Goal: Task Accomplishment & Management: Manage account settings

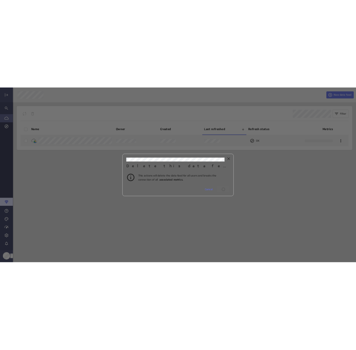
scroll to position [362, 698]
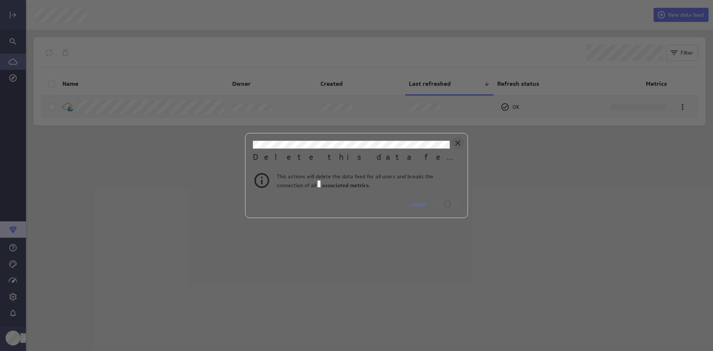
click at [456, 142] on icon "Close" at bounding box center [457, 142] width 9 height 9
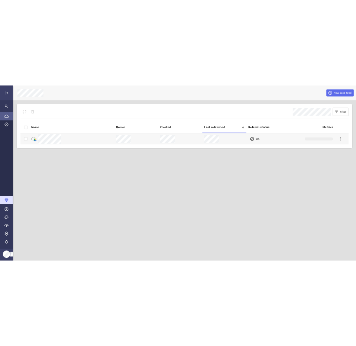
scroll to position [362, 341]
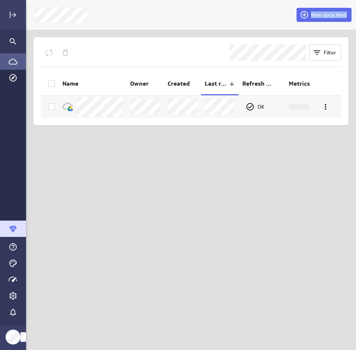
drag, startPoint x: -160, startPoint y: 89, endPoint x: -322, endPoint y: 228, distance: 213.2
click at [0, 228] on html "New data feed Filter Name Owner Created Last refreshed Refresh status Metrics O…" at bounding box center [178, 175] width 356 height 350
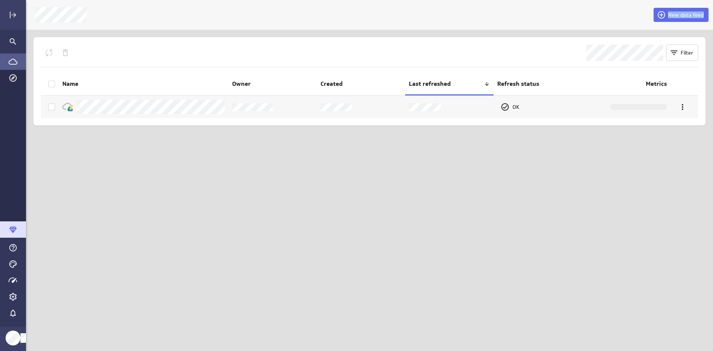
scroll to position [362, 698]
click at [13, 299] on icon "Account and settings" at bounding box center [12, 296] width 7 height 7
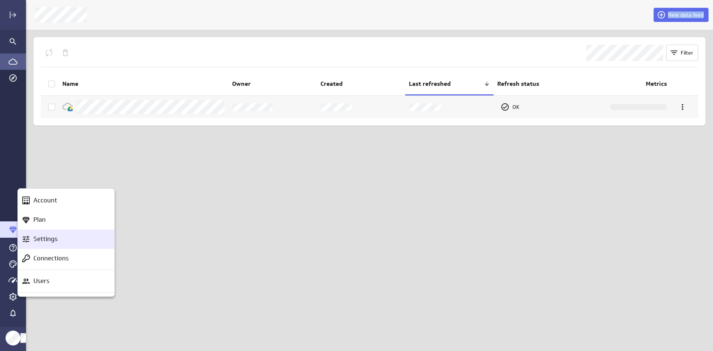
click at [51, 239] on p "Settings" at bounding box center [45, 238] width 24 height 9
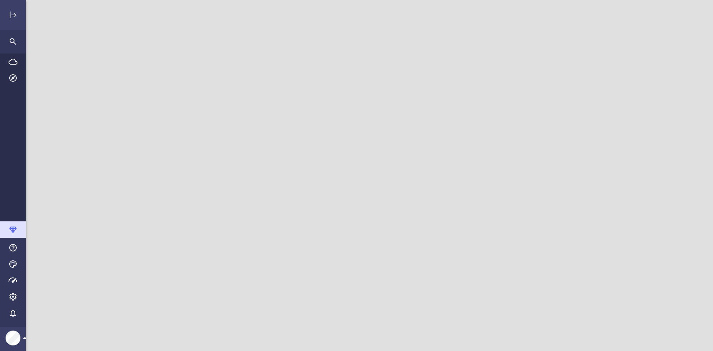
scroll to position [362, 698]
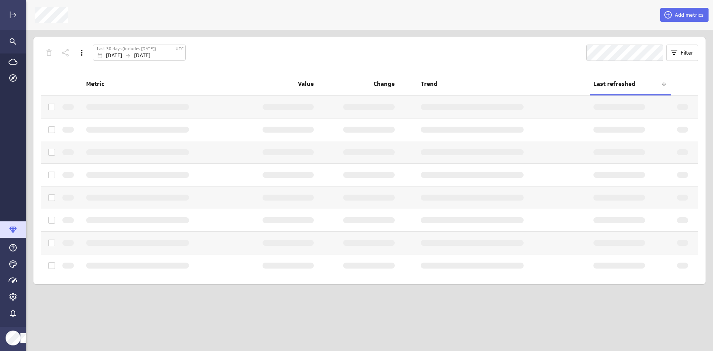
scroll to position [362, 698]
